Goal: Task Accomplishment & Management: Manage account settings

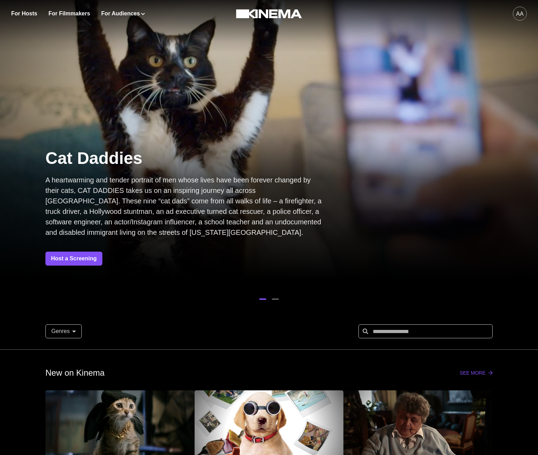
click at [524, 12] on div "aa" at bounding box center [520, 14] width 14 height 14
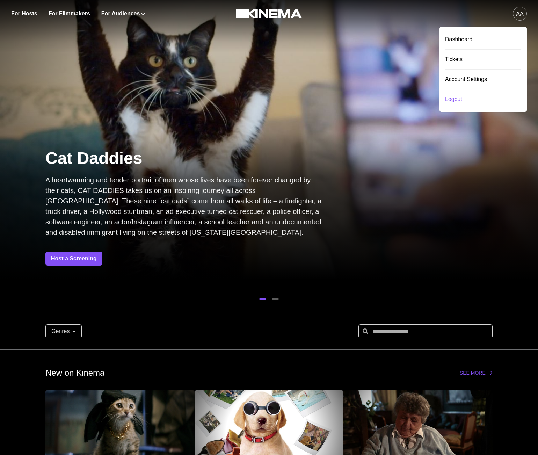
click at [461, 97] on div "Logout" at bounding box center [483, 99] width 76 height 20
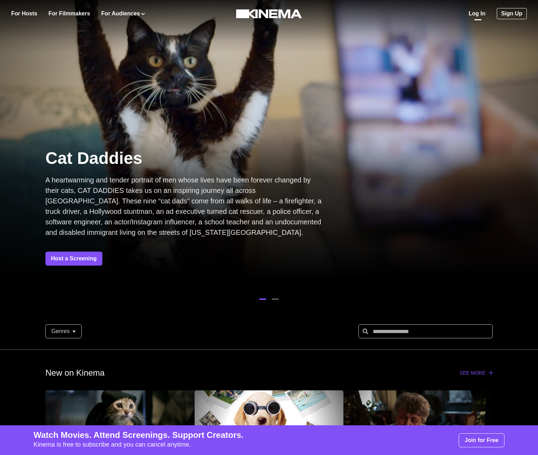
drag, startPoint x: 485, startPoint y: 21, endPoint x: 481, endPoint y: 17, distance: 5.7
click at [485, 21] on div "Log In Sign Up" at bounding box center [498, 13] width 58 height 27
click at [478, 15] on link "Log In" at bounding box center [477, 13] width 17 height 8
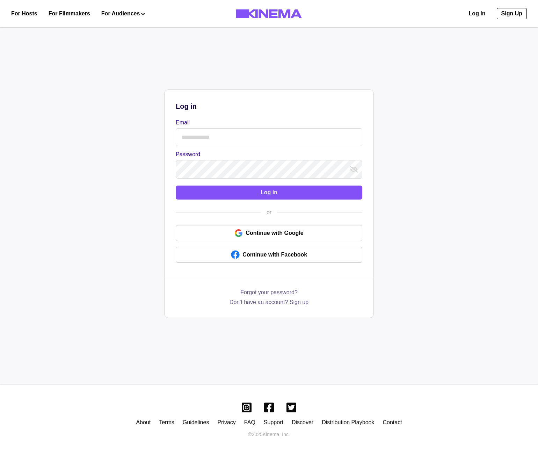
click at [233, 140] on input "Email" at bounding box center [269, 137] width 186 height 18
type input "**********"
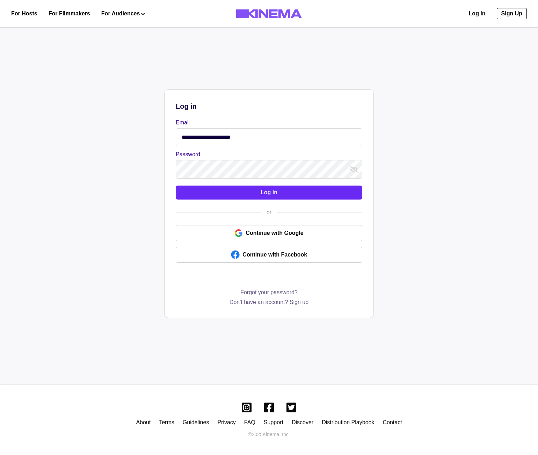
click at [267, 196] on button "Log in" at bounding box center [269, 192] width 186 height 14
